Goal: Communication & Community: Ask a question

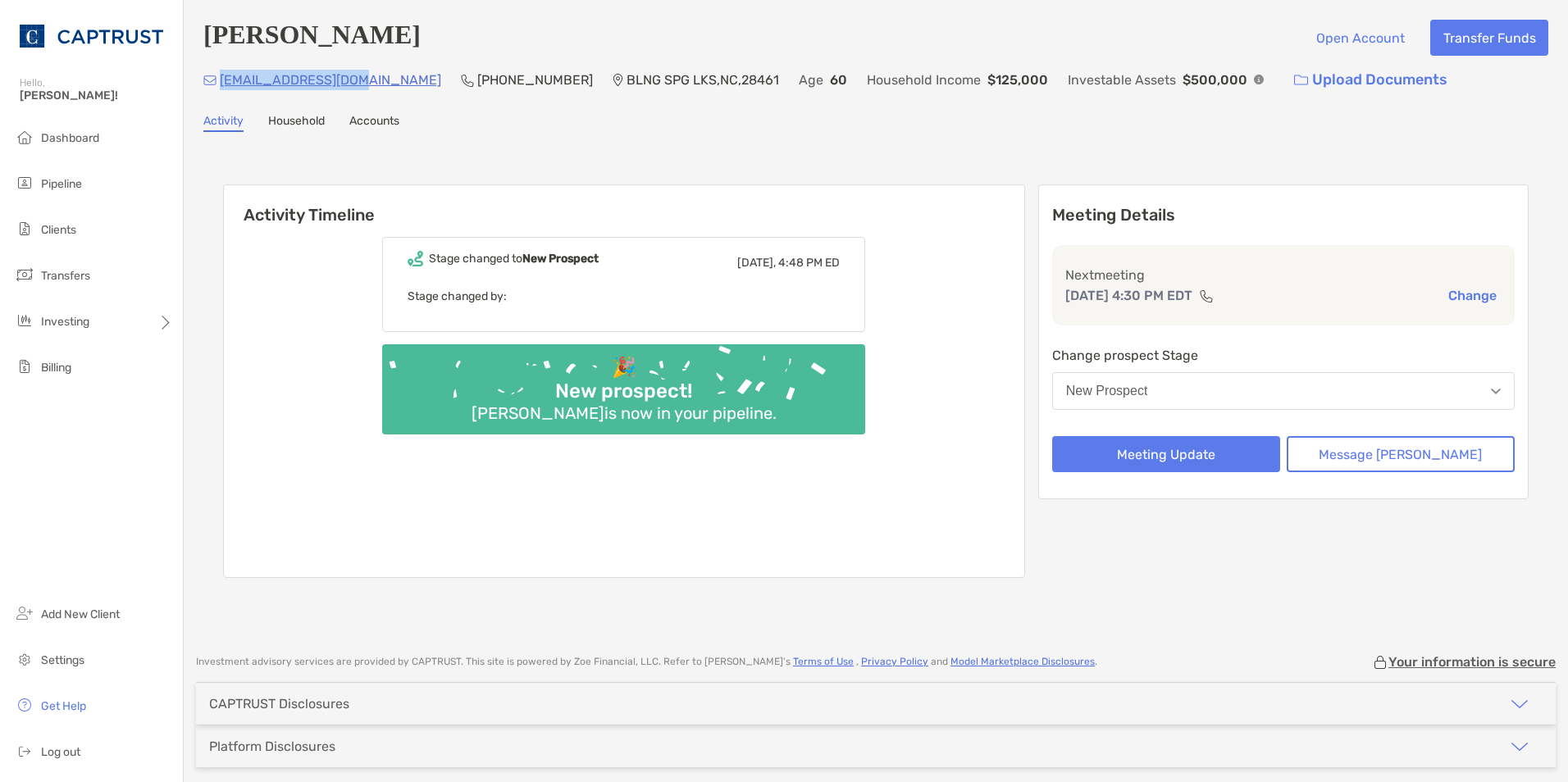
drag, startPoint x: 364, startPoint y: 83, endPoint x: 222, endPoint y: 83, distance: 142.0
click at [222, 83] on p "donna3hug@gmail.com" at bounding box center [330, 80] width 221 height 20
copy p "donna3hug@gmail.com"
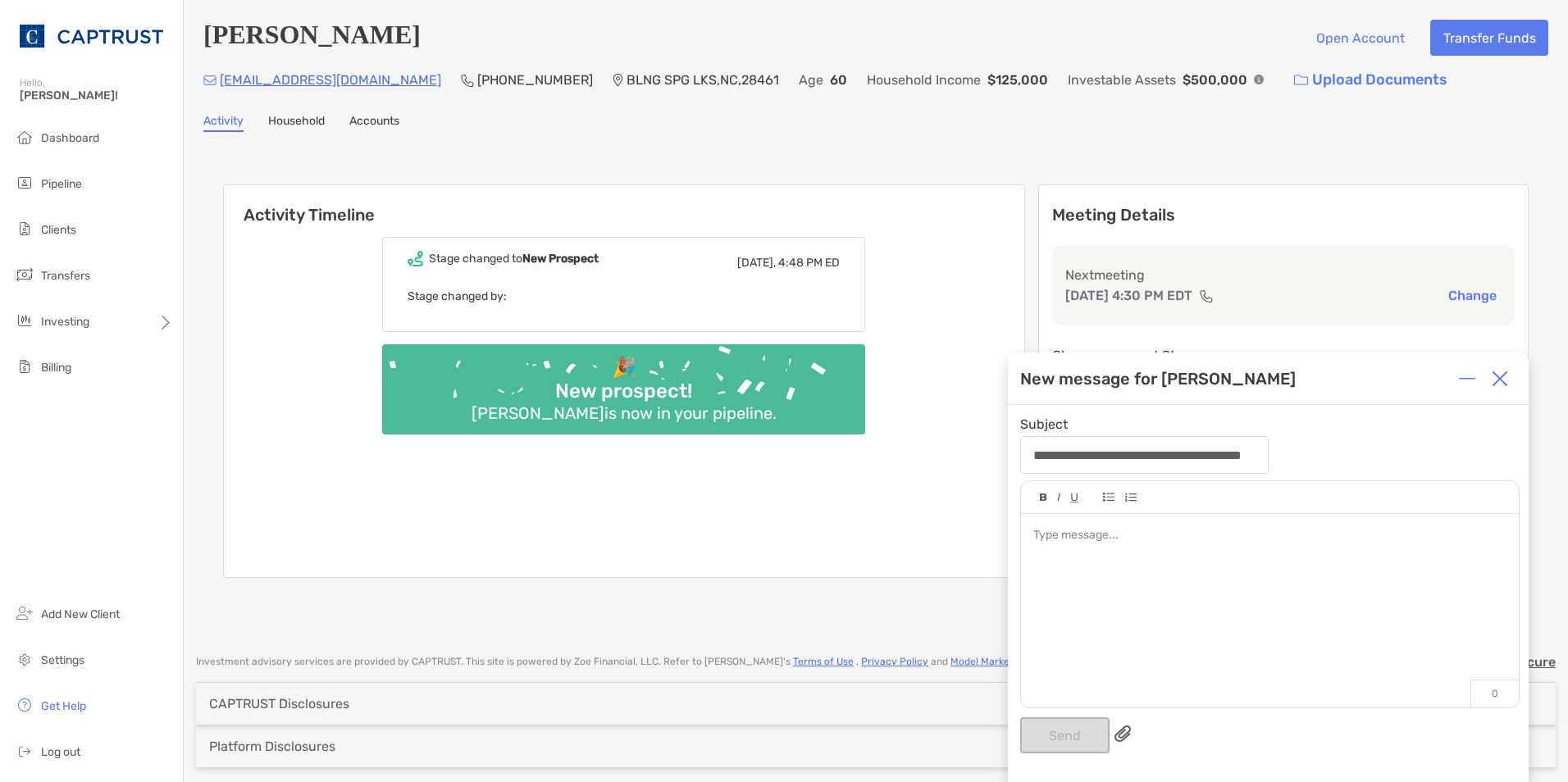
click at [1498, 381] on img at bounding box center [1500, 378] width 17 height 17
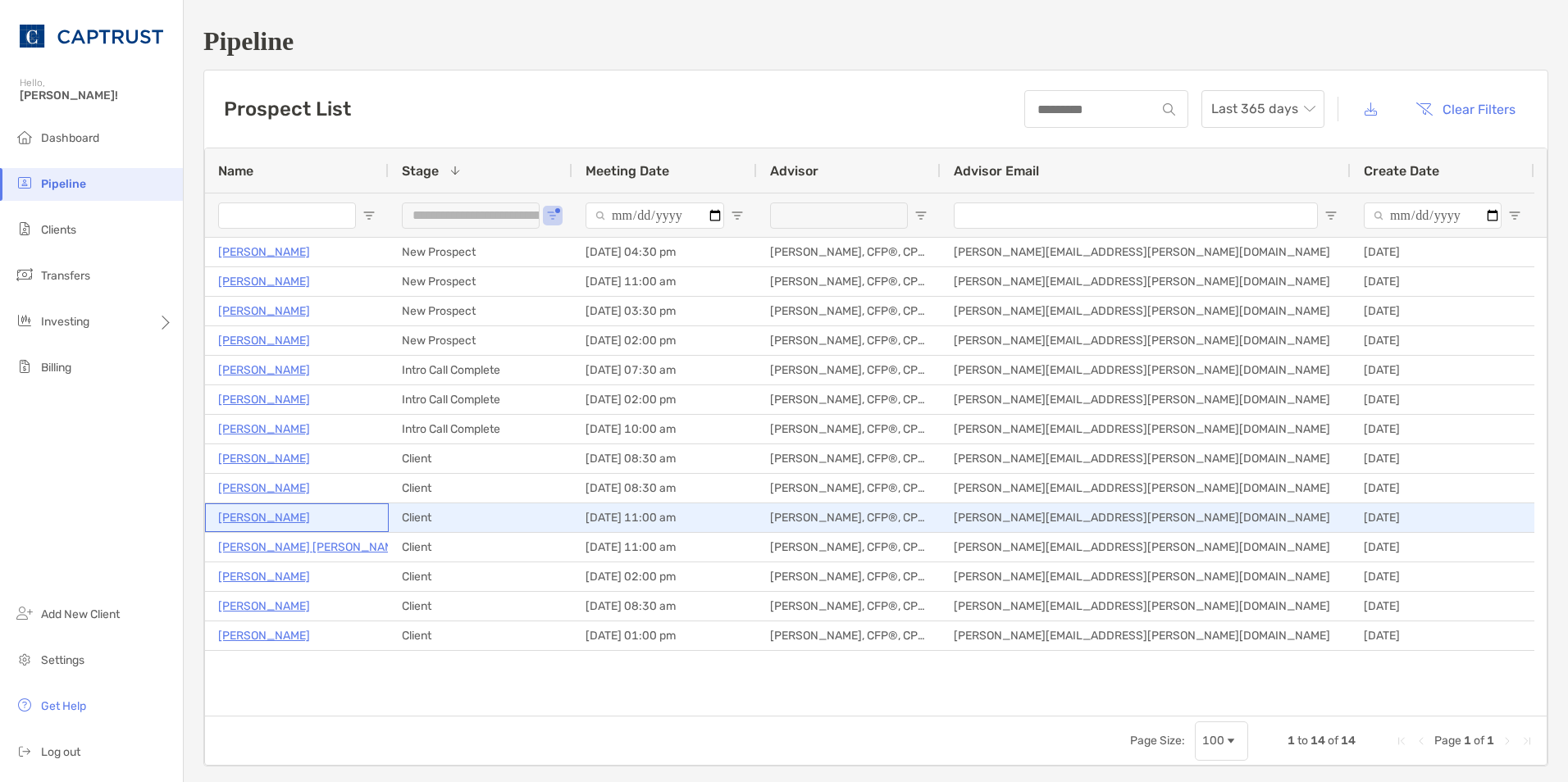
click at [289, 522] on p "[PERSON_NAME]" at bounding box center [264, 517] width 92 height 20
click at [287, 518] on p "[PERSON_NAME]" at bounding box center [264, 517] width 92 height 20
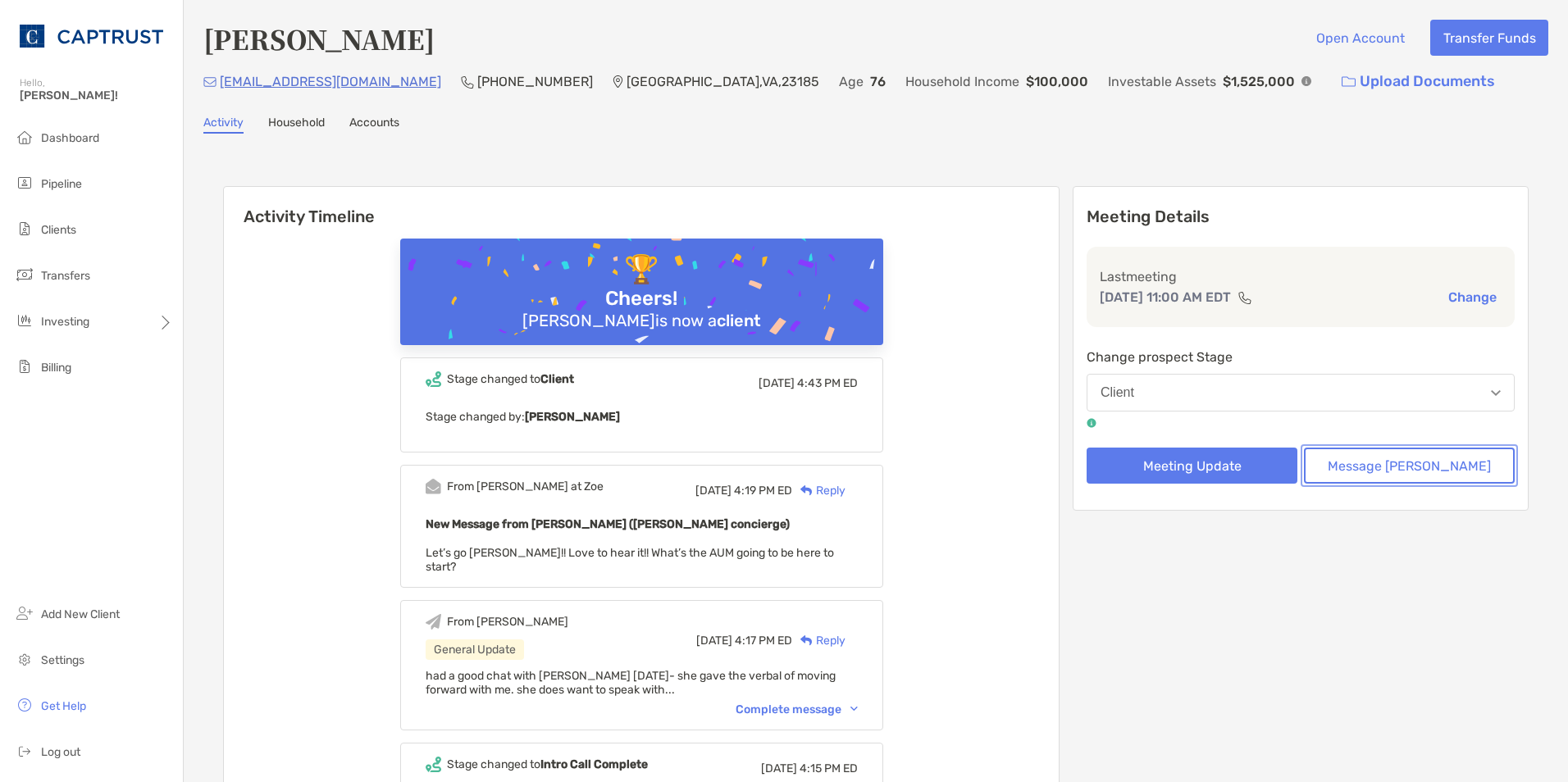
click at [1405, 465] on button "Message [PERSON_NAME]" at bounding box center [1409, 465] width 211 height 36
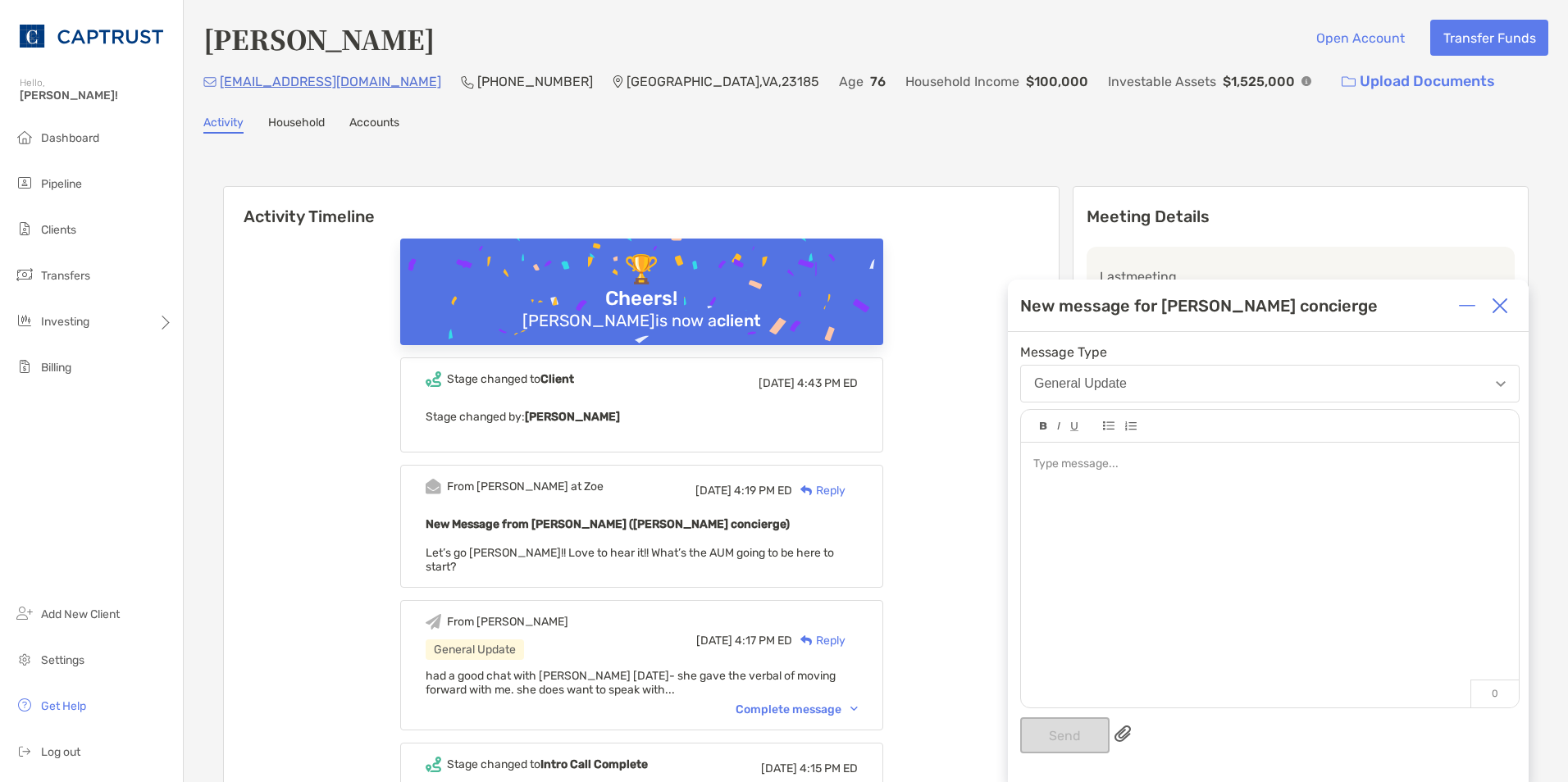
click at [1104, 461] on div at bounding box center [1269, 464] width 472 height 18
drag, startPoint x: 1053, startPoint y: 470, endPoint x: 1038, endPoint y: 468, distance: 15.1
click at [1038, 468] on span "**********" at bounding box center [1167, 464] width 268 height 12
click at [1451, 466] on div "**********" at bounding box center [1269, 464] width 472 height 18
click at [1056, 723] on button "Send" at bounding box center [1065, 735] width 90 height 36
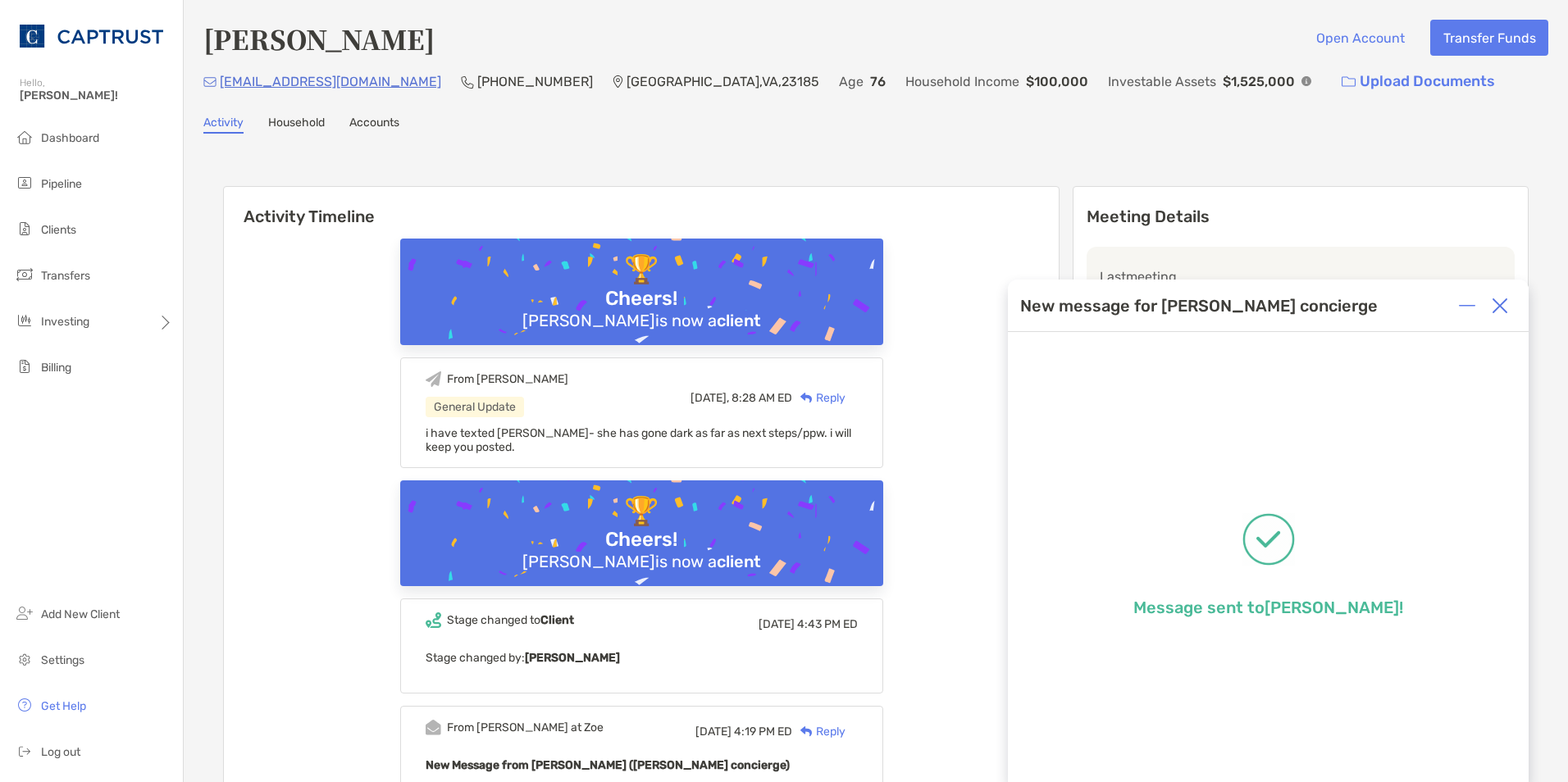
click at [1502, 306] on img at bounding box center [1500, 306] width 17 height 17
